Goal: Find specific page/section: Find specific page/section

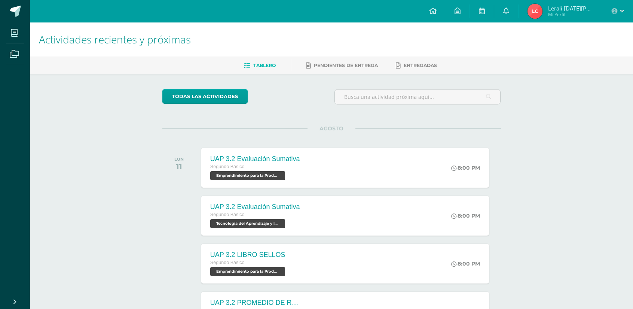
click at [552, 16] on span "Mi Perfil" at bounding box center [570, 14] width 45 height 6
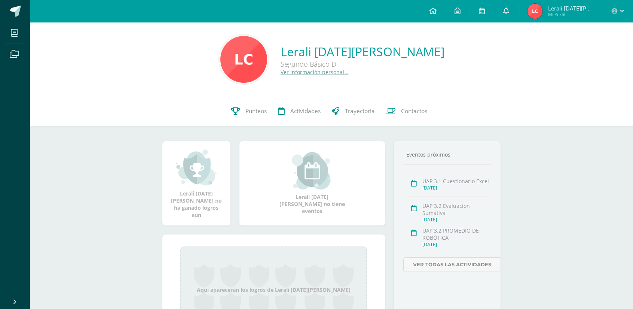
click at [509, 10] on icon at bounding box center [506, 10] width 6 height 7
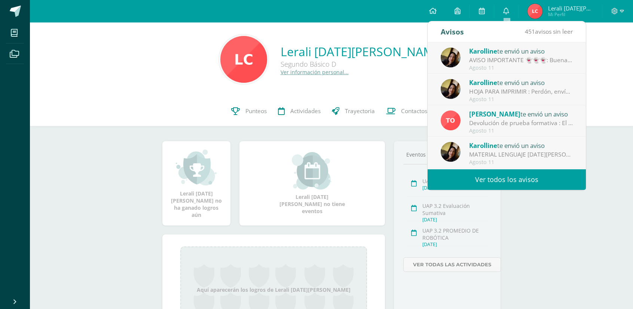
click at [492, 82] on span "Karolline" at bounding box center [483, 82] width 28 height 9
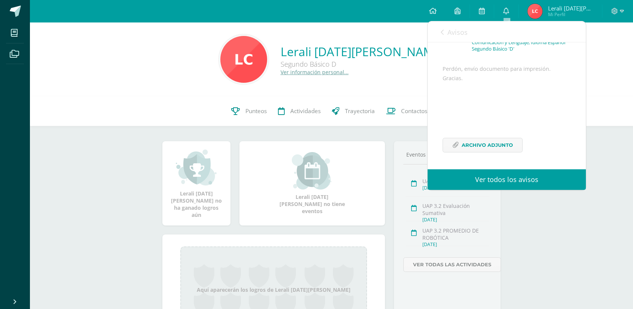
scroll to position [70, 0]
click at [476, 149] on span "Archivo Adjunto" at bounding box center [487, 145] width 51 height 14
